Goal: Navigation & Orientation: Find specific page/section

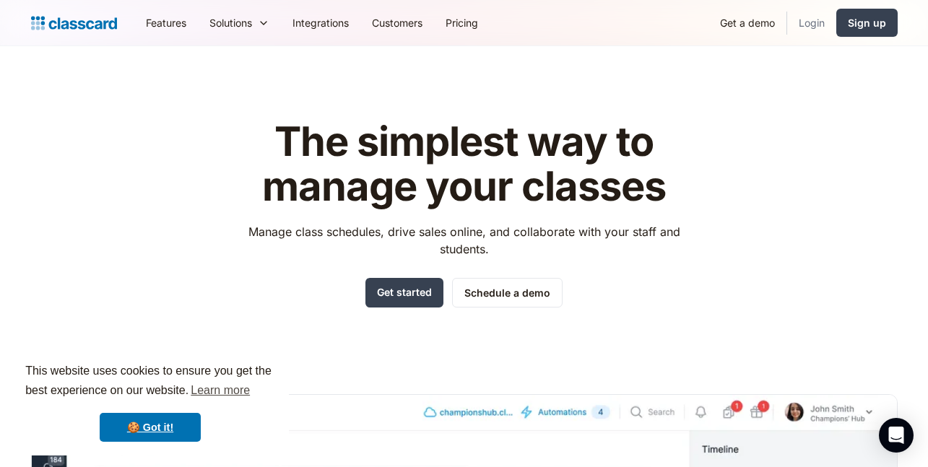
click at [821, 29] on link "Login" at bounding box center [811, 23] width 49 height 33
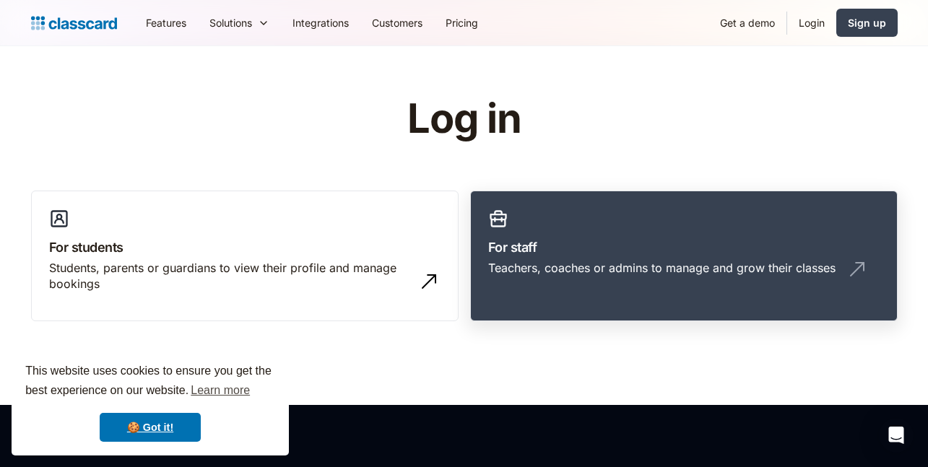
click at [611, 254] on h3 "For staff" at bounding box center [684, 248] width 392 height 20
